Goal: Task Accomplishment & Management: Complete application form

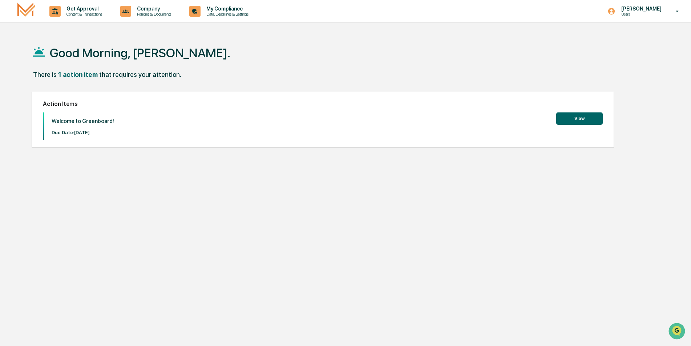
click at [571, 123] on button "View" at bounding box center [579, 119] width 46 height 12
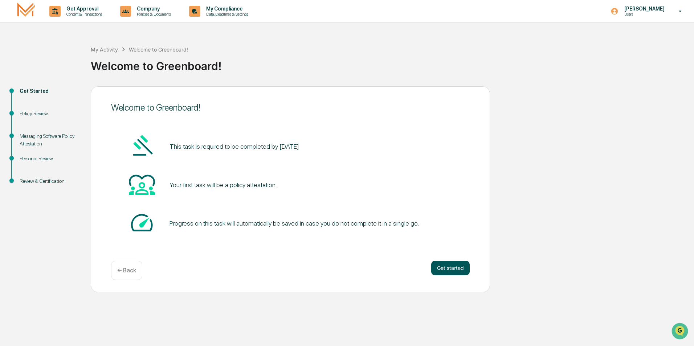
click at [459, 271] on button "Get started" at bounding box center [450, 268] width 38 height 15
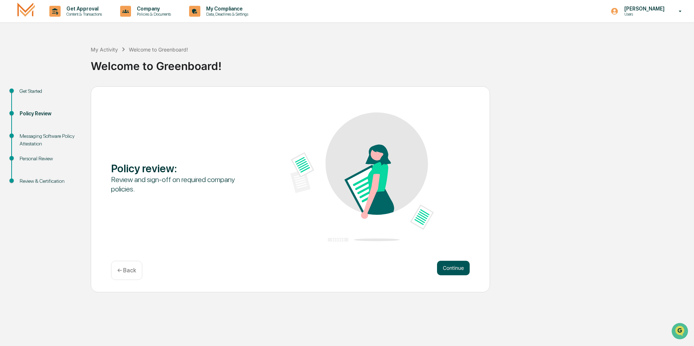
click at [462, 269] on button "Continue" at bounding box center [453, 268] width 33 height 15
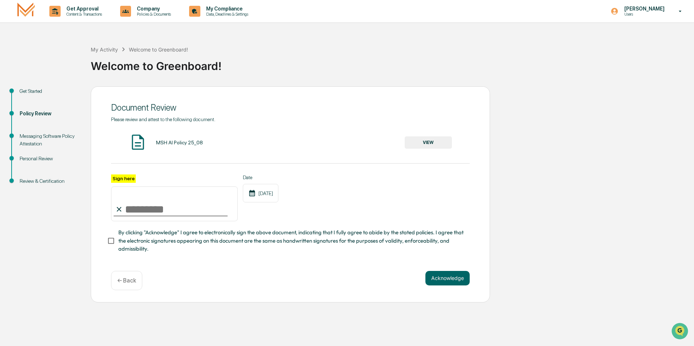
click at [437, 142] on button "VIEW" at bounding box center [428, 143] width 47 height 12
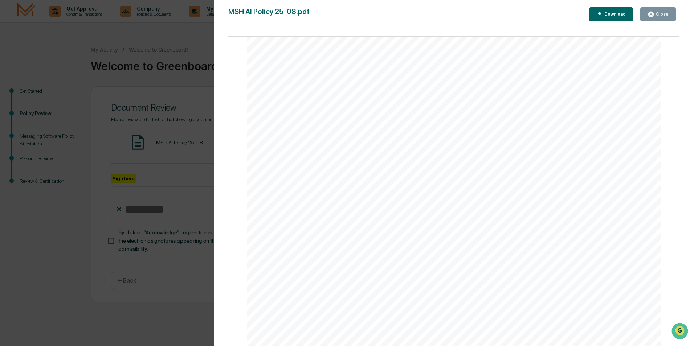
scroll to position [1365, 0]
click at [327, 271] on div "AI Policy Generative Artificial Intelligence [PERSON_NAME] & Co., Member FINRA/…" at bounding box center [454, 78] width 415 height 537
click at [663, 12] on div "Close" at bounding box center [662, 14] width 14 height 5
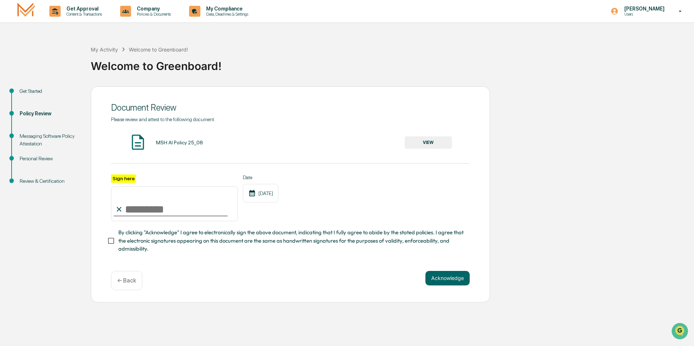
drag, startPoint x: 578, startPoint y: 176, endPoint x: 398, endPoint y: 134, distance: 184.4
click at [577, 176] on div "Get Started Policy Review Messaging Software Policy Attestation Personal Review…" at bounding box center [347, 194] width 687 height 216
click at [138, 212] on input "Sign here" at bounding box center [174, 204] width 127 height 35
type input "**********"
click at [464, 284] on button "Acknowledge" at bounding box center [448, 278] width 44 height 15
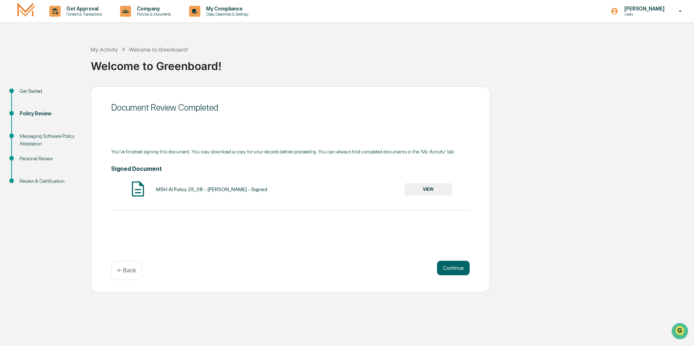
click at [432, 190] on button "VIEW" at bounding box center [428, 189] width 47 height 12
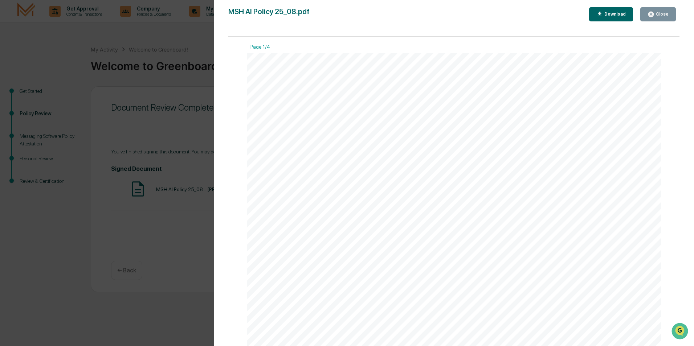
click at [654, 11] on icon "button" at bounding box center [651, 14] width 7 height 7
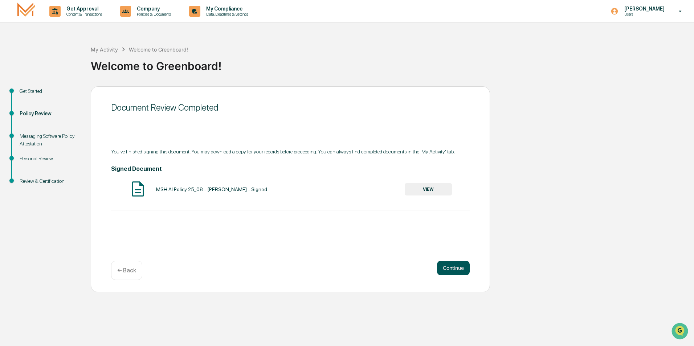
click at [445, 272] on button "Continue" at bounding box center [453, 268] width 33 height 15
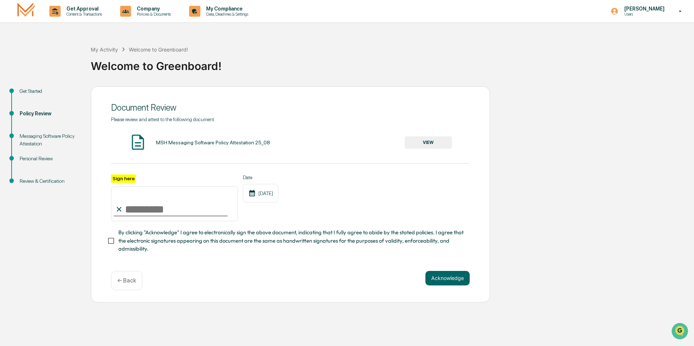
click at [429, 138] on button "VIEW" at bounding box center [428, 143] width 47 height 12
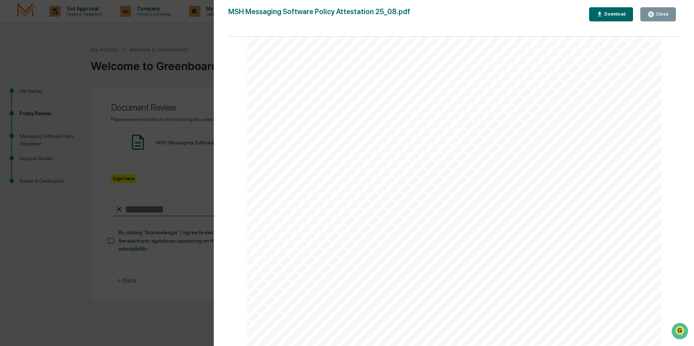
scroll to position [1365, 0]
click at [661, 5] on div "Version History [DATE] 02:15 PM [PERSON_NAME] MSH Messaging Software Policy Att…" at bounding box center [454, 180] width 480 height 361
drag, startPoint x: 661, startPoint y: 11, endPoint x: 499, endPoint y: 35, distance: 164.1
click at [661, 9] on button "Close" at bounding box center [659, 14] width 36 height 14
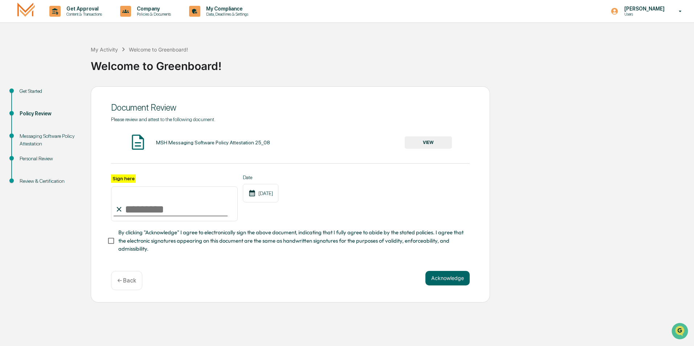
drag, startPoint x: 134, startPoint y: 211, endPoint x: 155, endPoint y: 210, distance: 21.1
click at [134, 211] on input "Sign here" at bounding box center [174, 204] width 127 height 35
type input "**********"
click at [438, 282] on button "Acknowledge" at bounding box center [448, 278] width 44 height 15
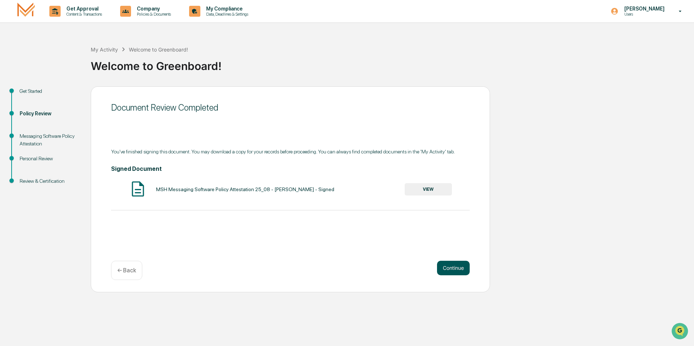
click at [438, 271] on button "Continue" at bounding box center [453, 268] width 33 height 15
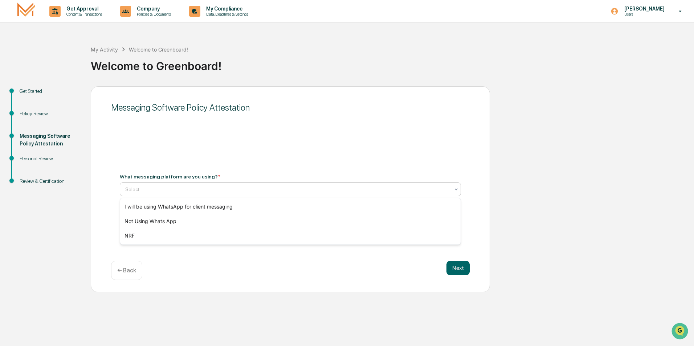
click at [167, 192] on div at bounding box center [287, 189] width 325 height 7
click at [162, 221] on div "Not Using Whats App" at bounding box center [290, 221] width 341 height 15
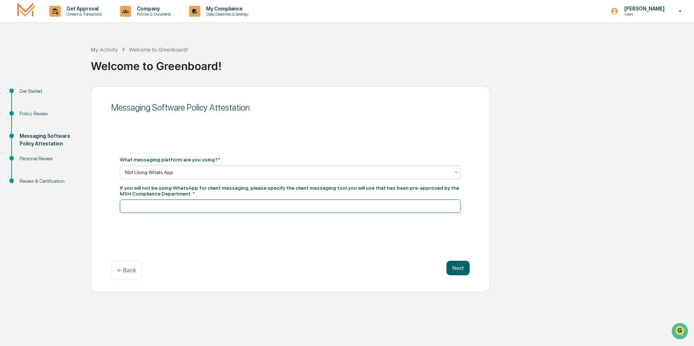
click at [171, 205] on input at bounding box center [290, 206] width 341 height 13
click at [198, 208] on input at bounding box center [290, 206] width 341 height 13
type input "**********"
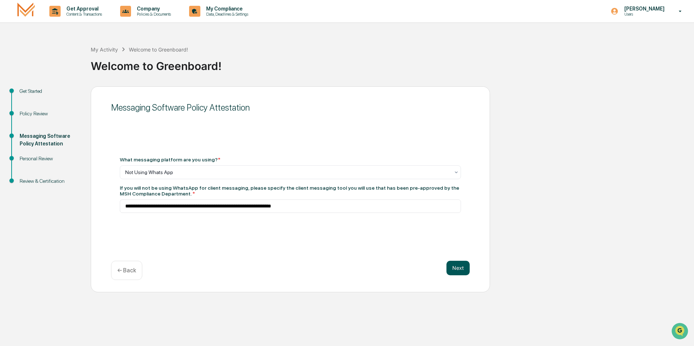
click at [467, 272] on button "Next" at bounding box center [458, 268] width 23 height 15
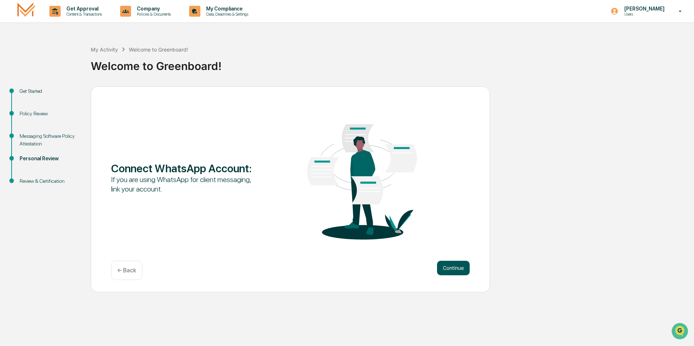
click at [459, 272] on button "Continue" at bounding box center [453, 268] width 33 height 15
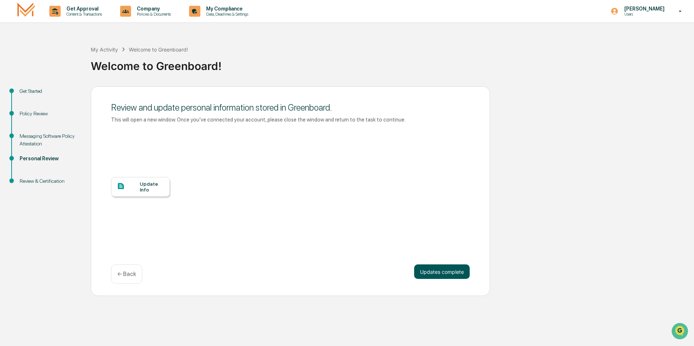
click at [459, 272] on button "Updates complete" at bounding box center [442, 272] width 56 height 15
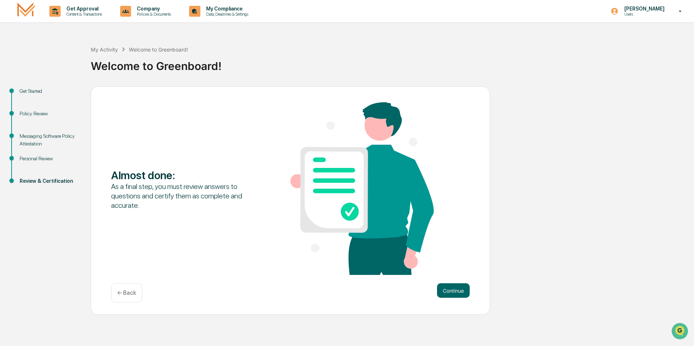
click at [459, 272] on div "Almost done : As a final step, you must review answers to questions and certify…" at bounding box center [290, 189] width 359 height 174
click at [459, 295] on button "Continue" at bounding box center [453, 291] width 33 height 15
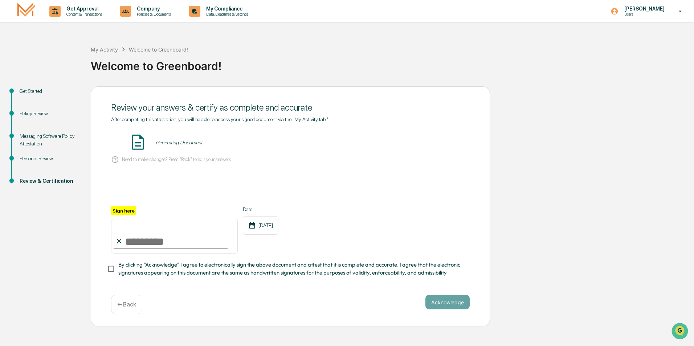
click at [144, 244] on input "Sign here" at bounding box center [174, 236] width 127 height 35
type input "**********"
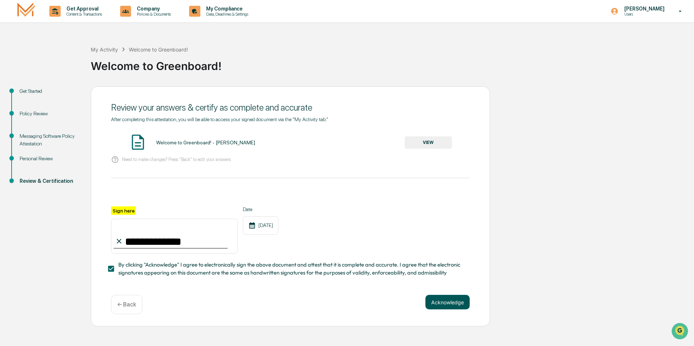
click at [459, 307] on button "Acknowledge" at bounding box center [448, 302] width 44 height 15
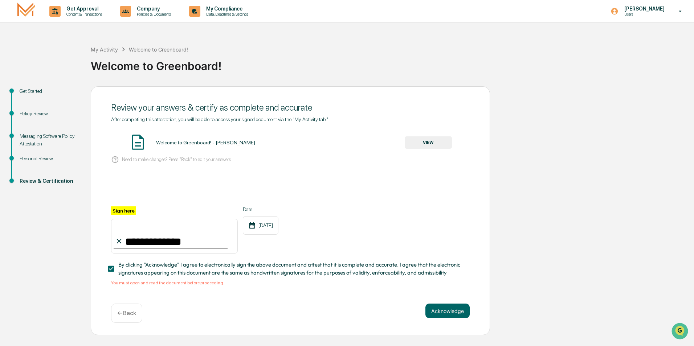
click at [423, 145] on button "VIEW" at bounding box center [428, 143] width 47 height 12
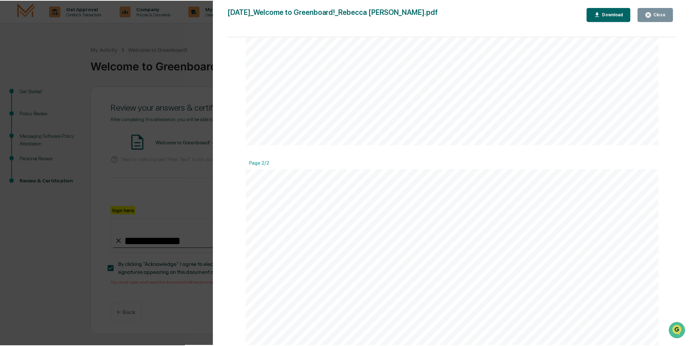
scroll to position [433, 0]
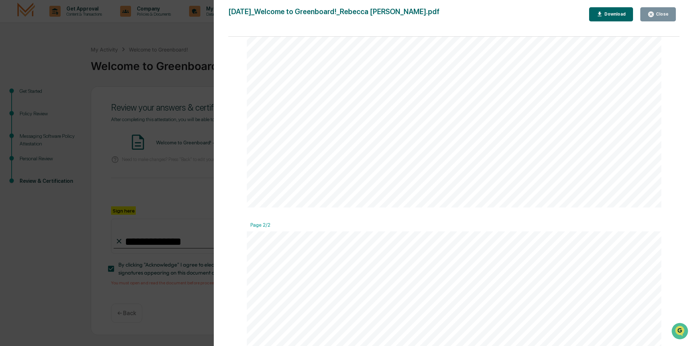
click at [666, 16] on div "Close" at bounding box center [662, 14] width 14 height 5
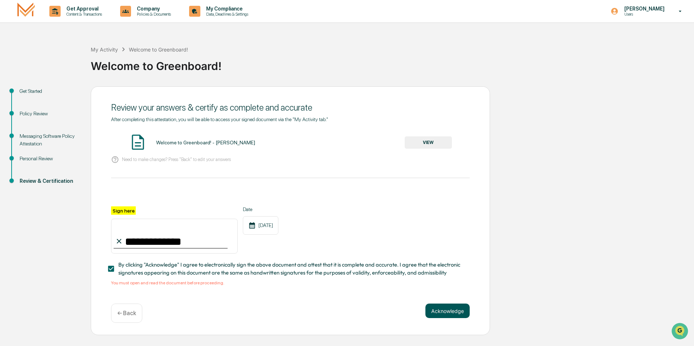
click at [438, 308] on button "Acknowledge" at bounding box center [448, 311] width 44 height 15
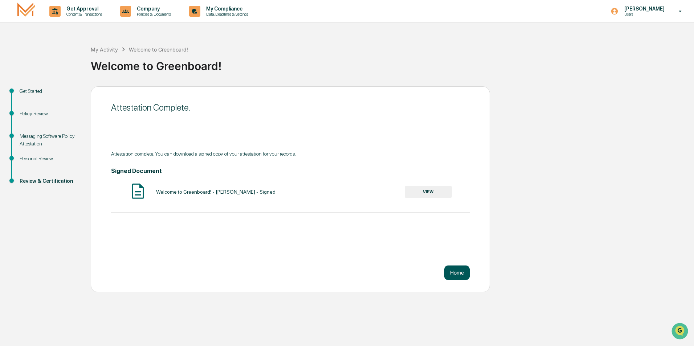
click at [465, 277] on button "Home" at bounding box center [457, 273] width 25 height 15
